Goal: Find specific page/section: Find specific page/section

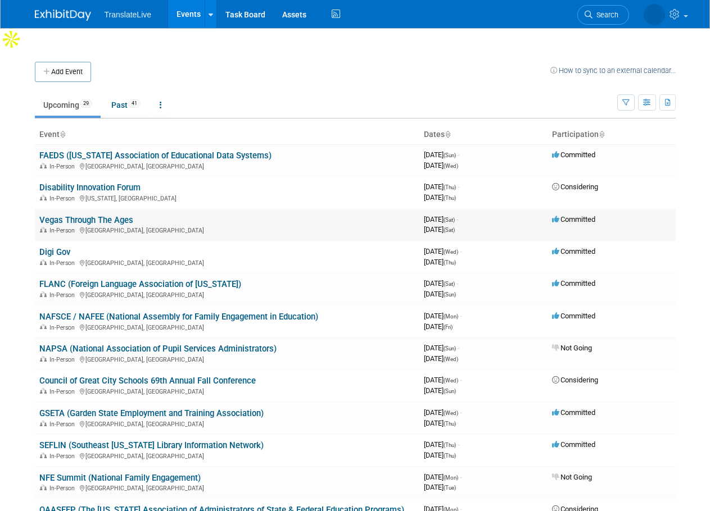
click at [106, 215] on link "Vegas Through The Ages" at bounding box center [86, 220] width 94 height 10
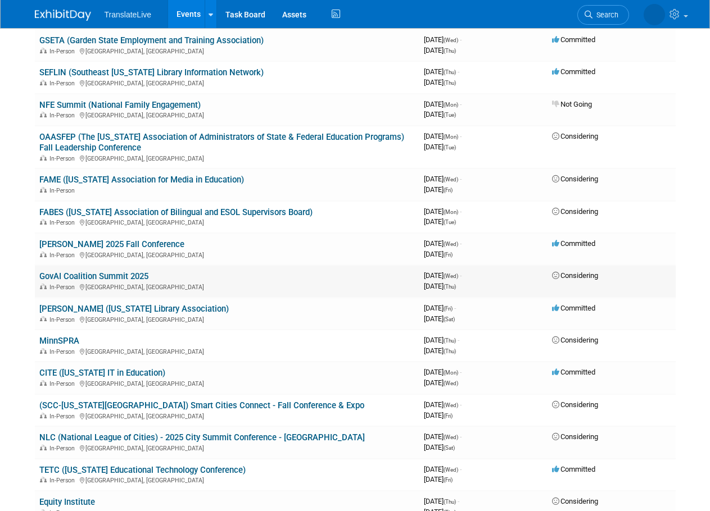
scroll to position [393, 0]
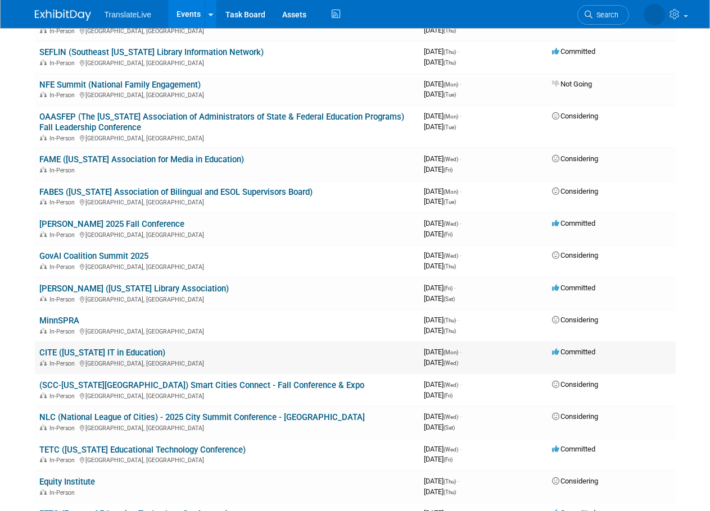
click at [140, 348] on link "CITE ([US_STATE] IT in Education)" at bounding box center [102, 353] width 126 height 10
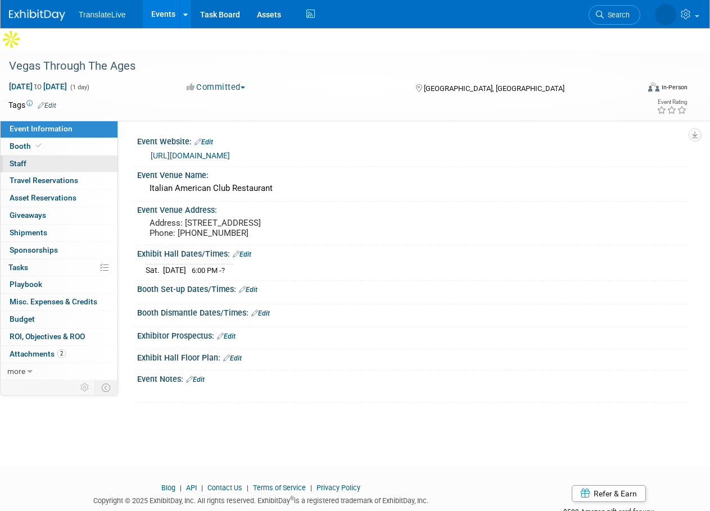
click at [49, 156] on link "0 Staff 0" at bounding box center [59, 164] width 117 height 17
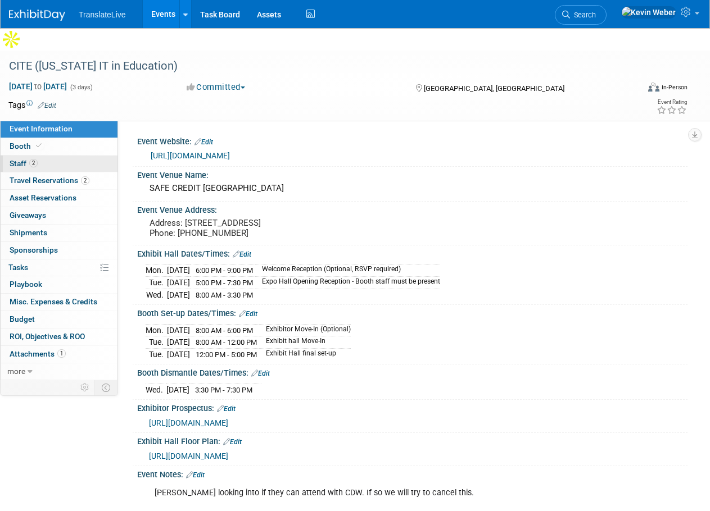
click at [14, 159] on span "Staff 2" at bounding box center [24, 163] width 28 height 9
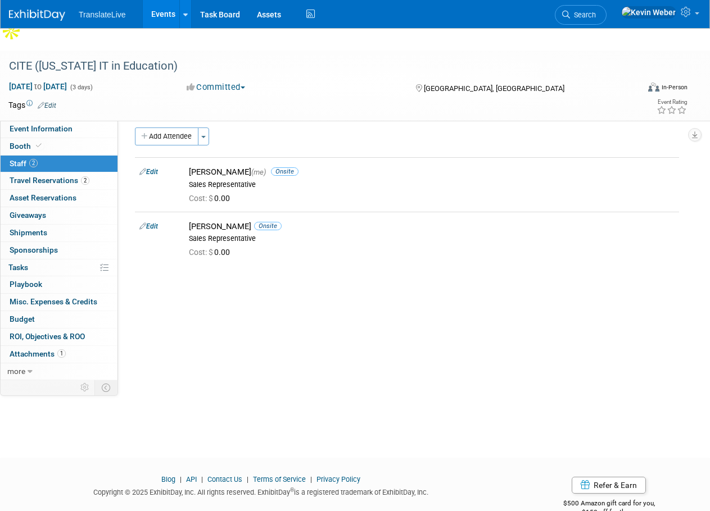
scroll to position [11, 0]
